Goal: Task Accomplishment & Management: Manage account settings

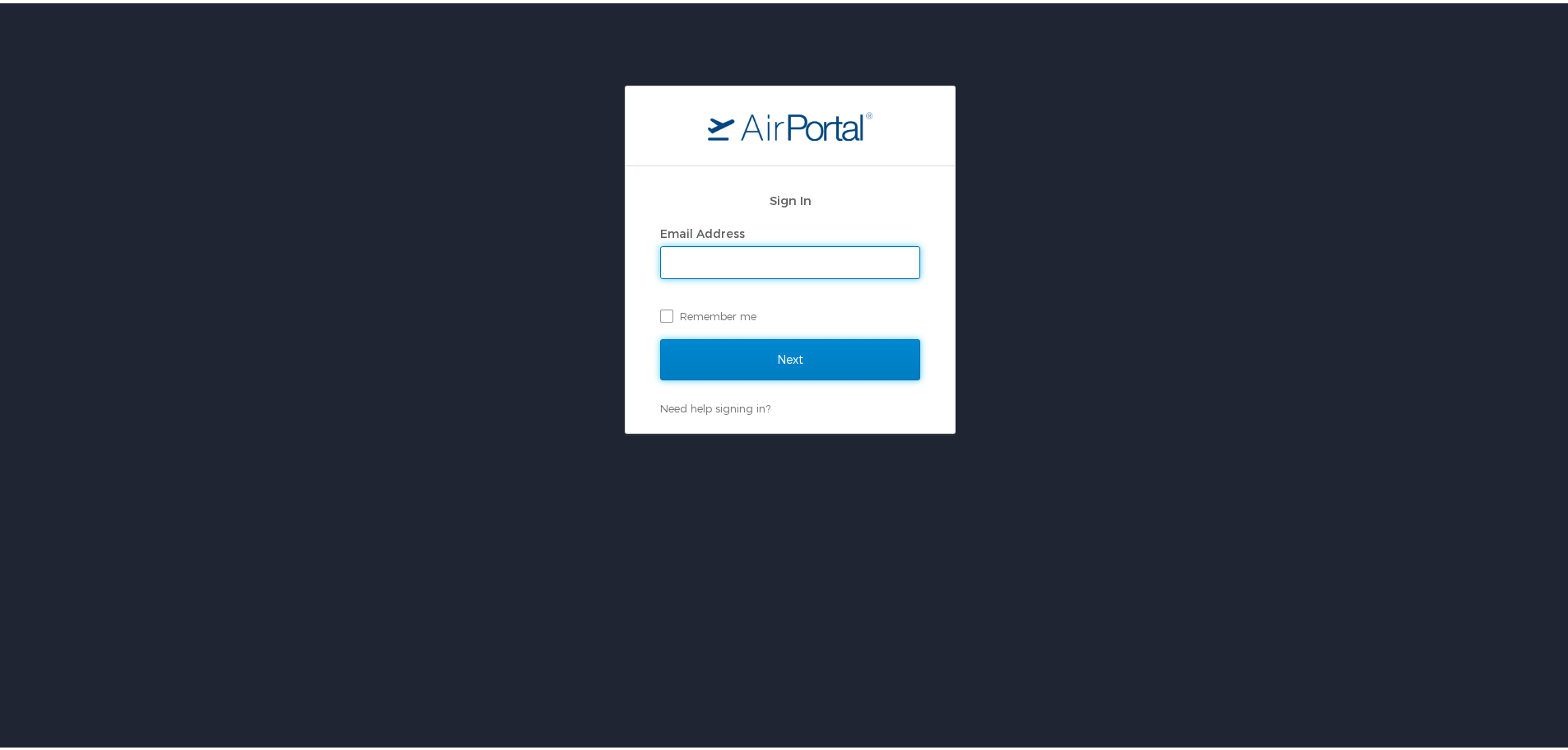
click at [700, 349] on input "Next" at bounding box center [789, 357] width 260 height 41
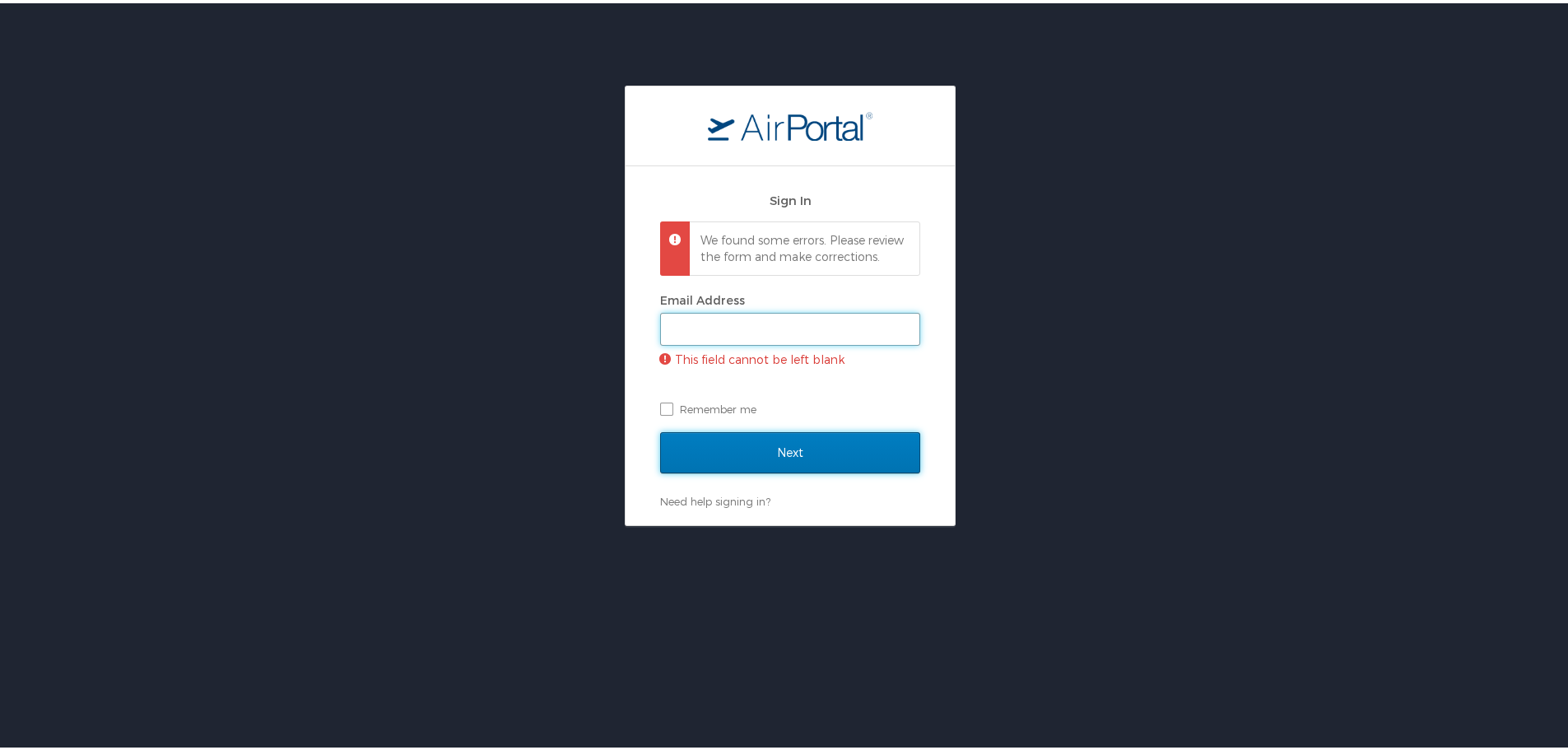
click at [703, 332] on input "Email Address" at bounding box center [790, 325] width 259 height 31
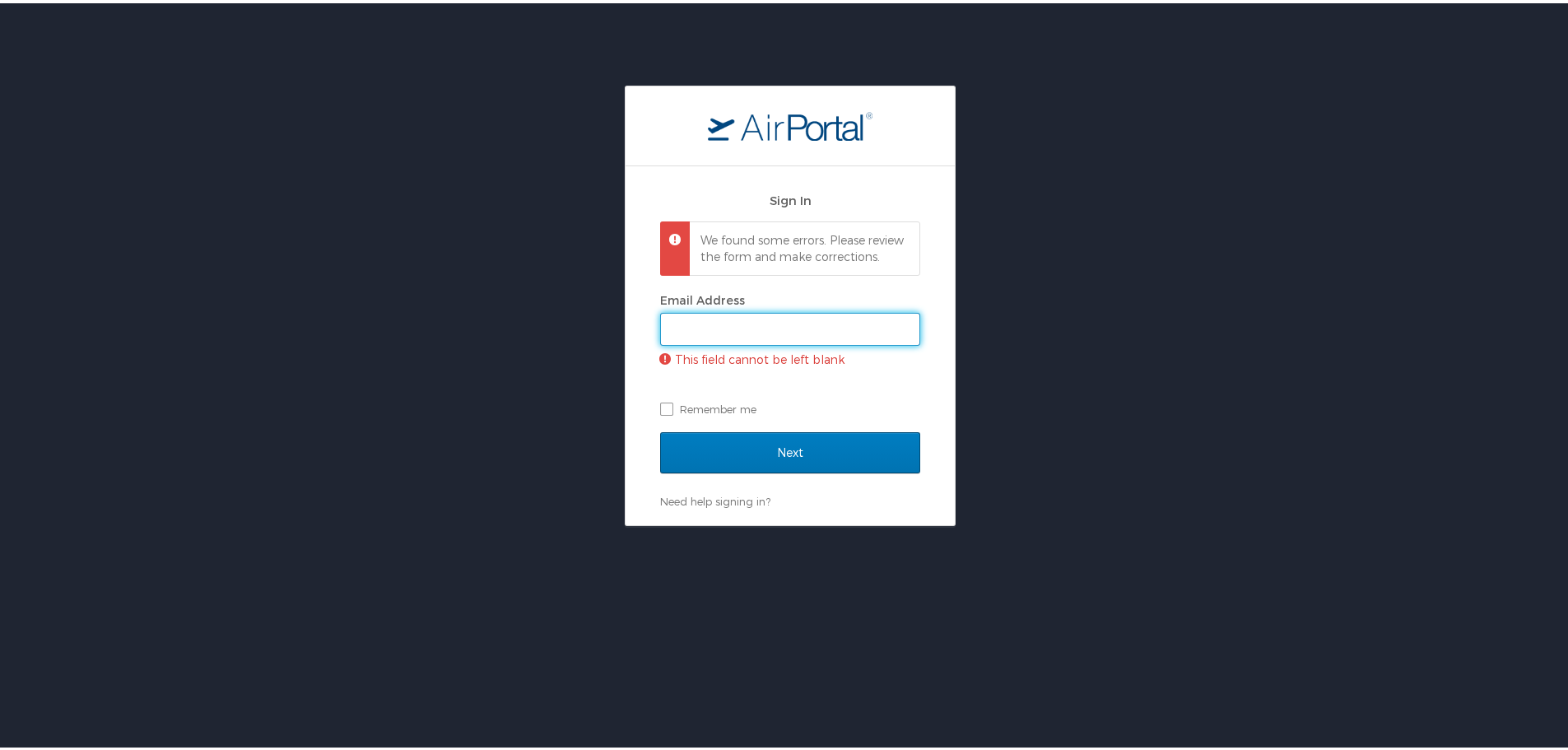
type input "[EMAIL_ADDRESS][PERSON_NAME][DOMAIN_NAME]"
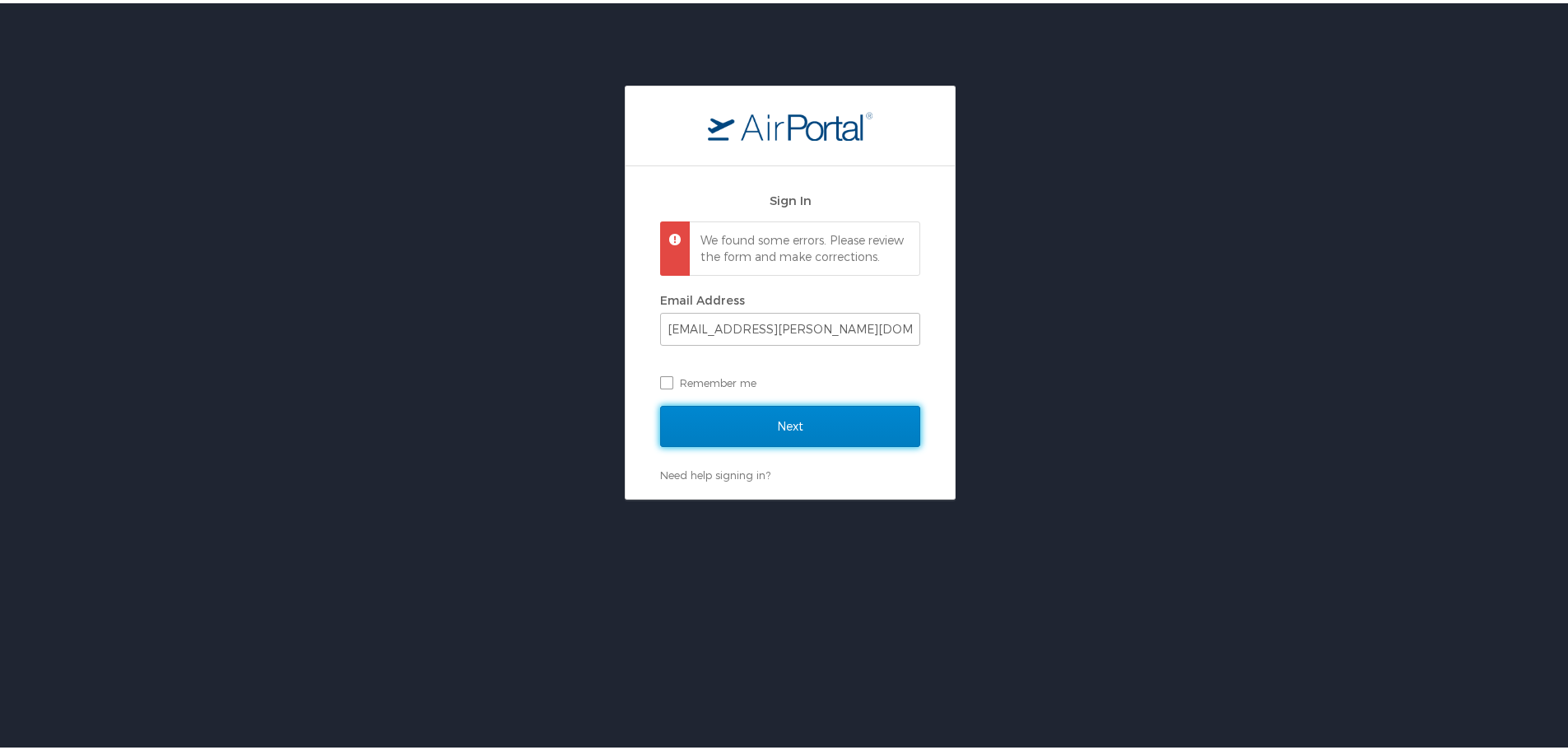
click at [763, 433] on input "Next" at bounding box center [789, 424] width 260 height 41
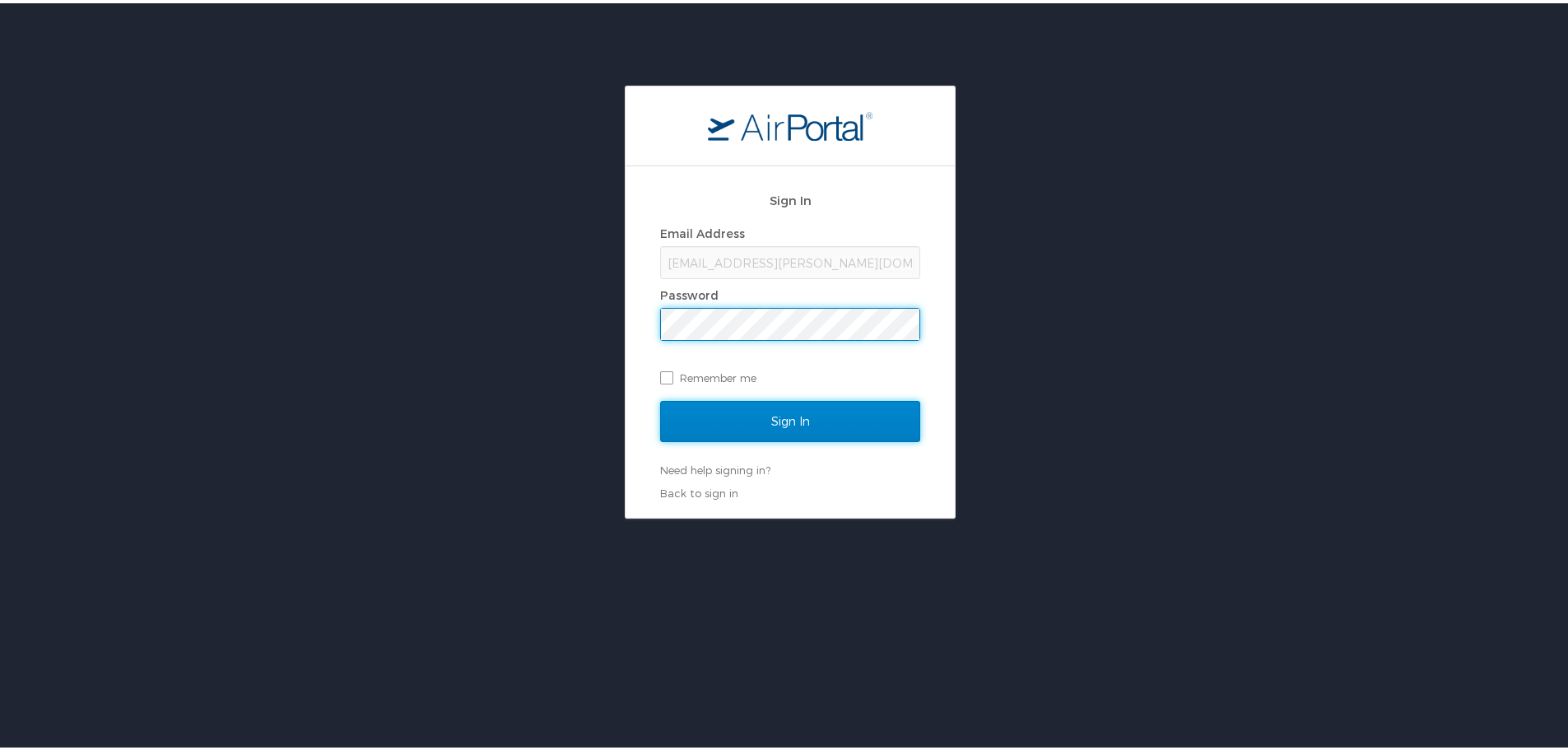
click at [780, 416] on input "Sign In" at bounding box center [789, 418] width 260 height 41
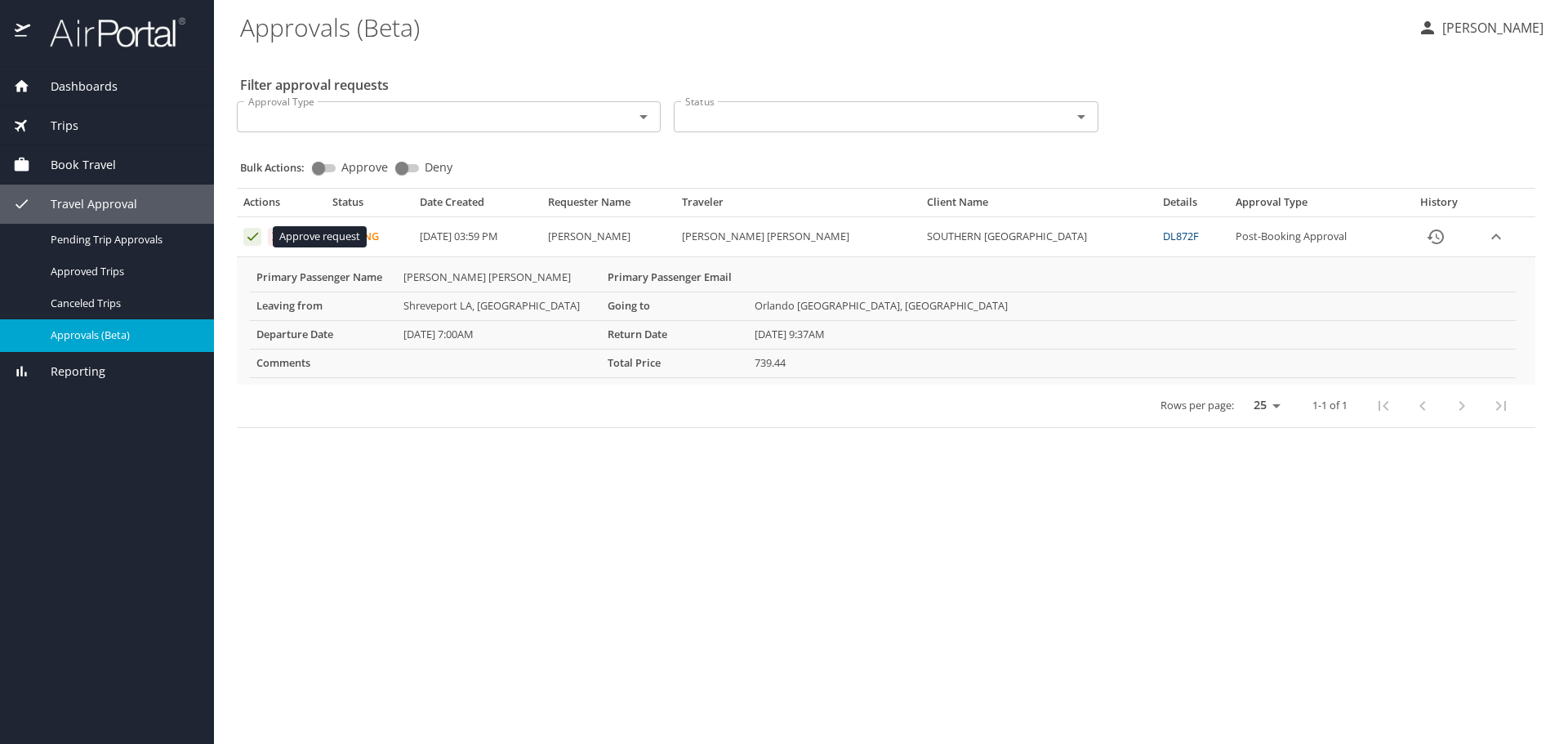
click at [253, 236] on icon "Approval table" at bounding box center [253, 236] width 16 height 16
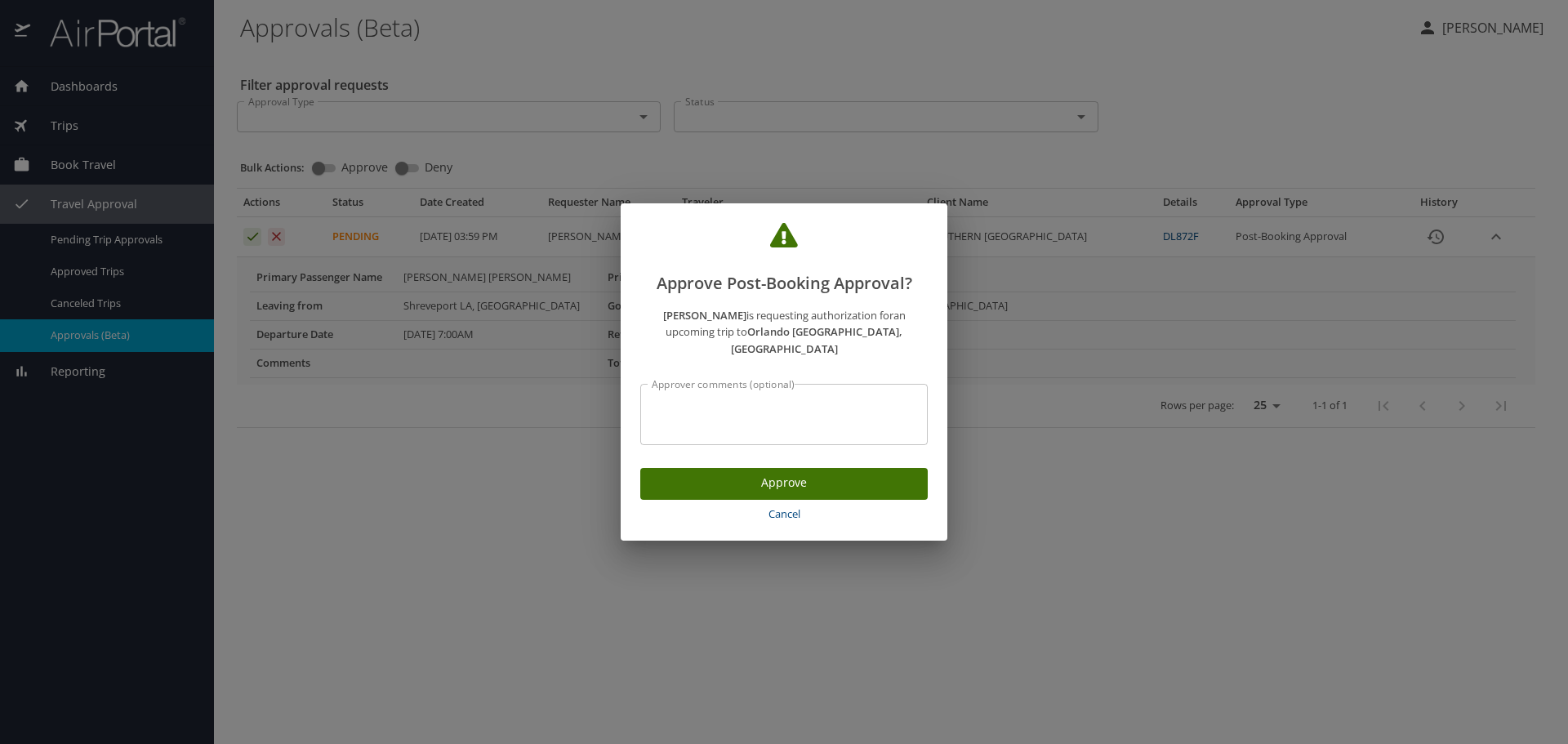
click at [805, 473] on span "Approve" at bounding box center [784, 482] width 262 height 20
